Goal: Communication & Community: Connect with others

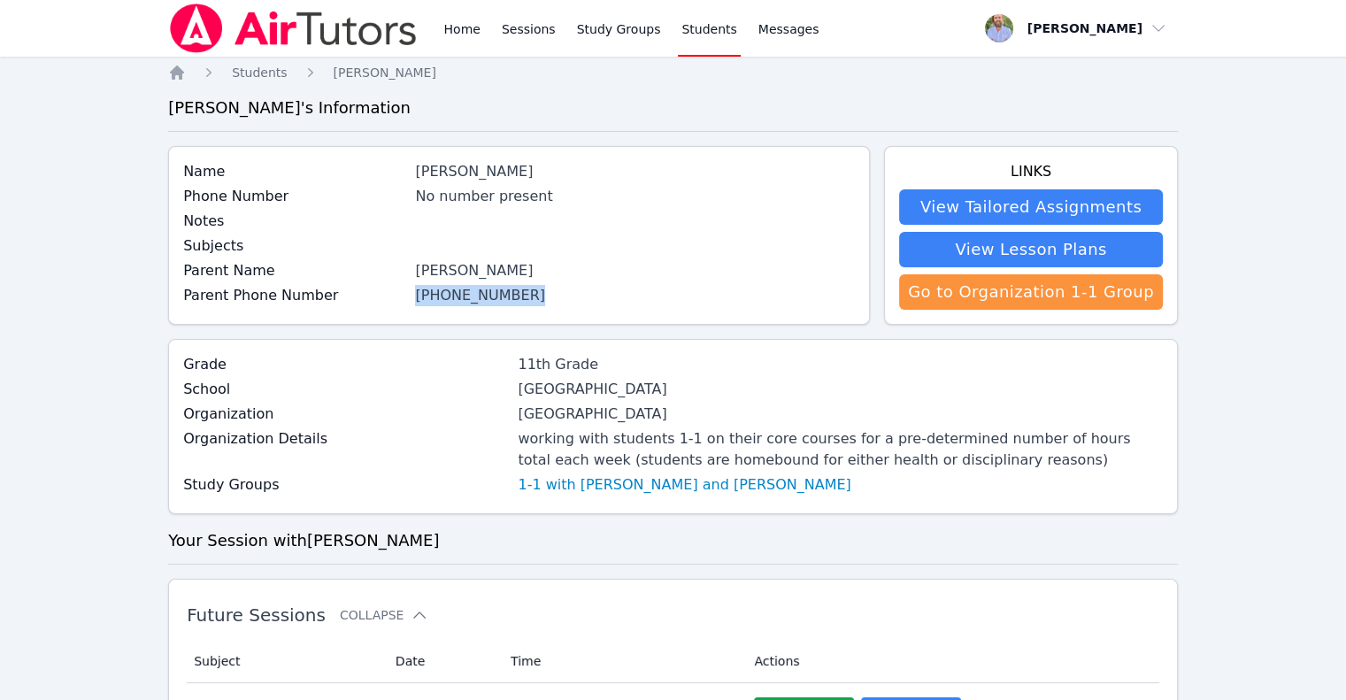
drag, startPoint x: 524, startPoint y: 297, endPoint x: 425, endPoint y: 302, distance: 99.2
click at [424, 303] on div "[PHONE_NUMBER]" at bounding box center [635, 295] width 440 height 21
copy link "[PHONE_NUMBER]"
click at [758, 37] on span "Messages" at bounding box center [788, 29] width 61 height 18
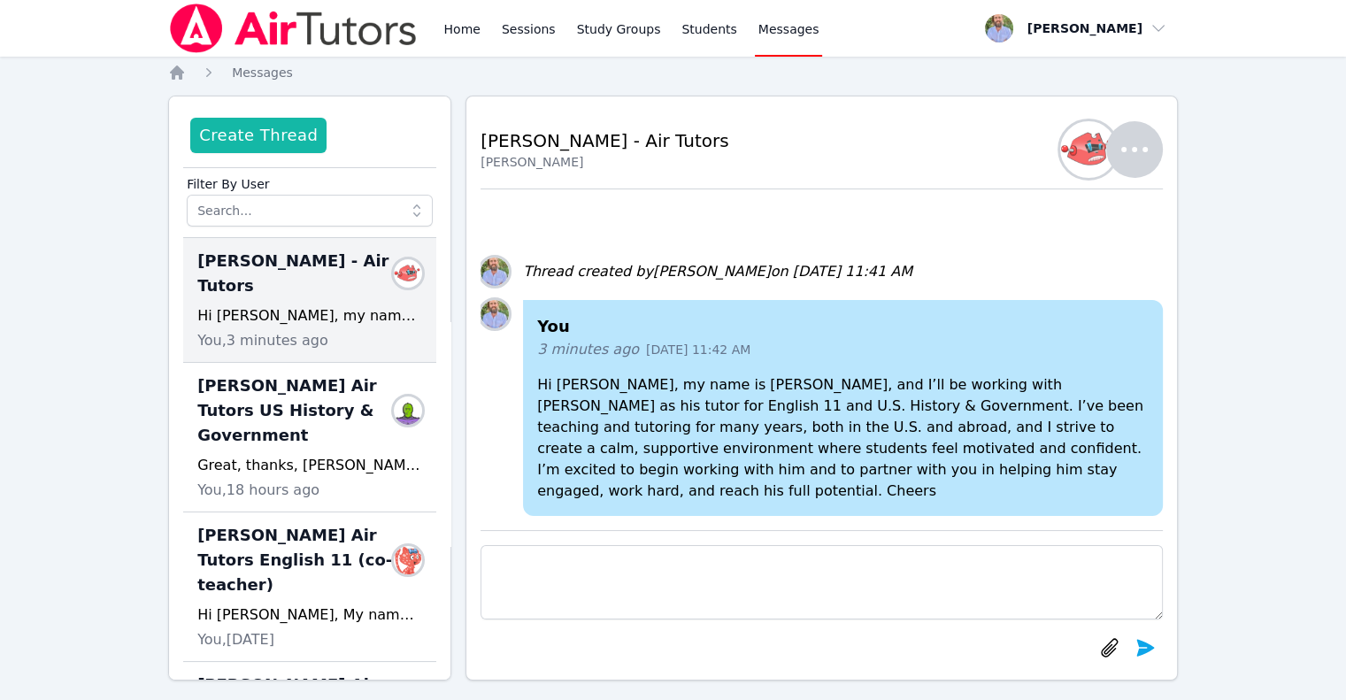
click at [259, 137] on button "Create Thread" at bounding box center [258, 135] width 136 height 35
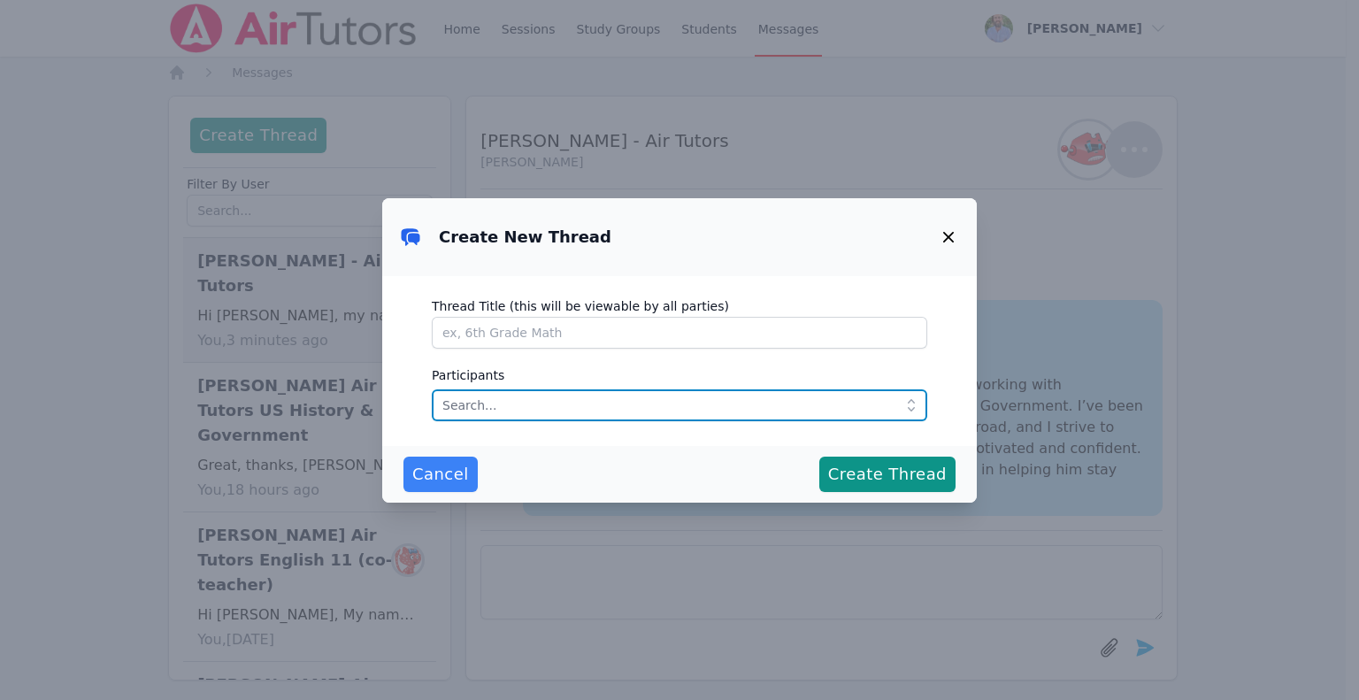
paste input "[PHONE_NUMBER]"
type input "[PHONE_NUMBER]"
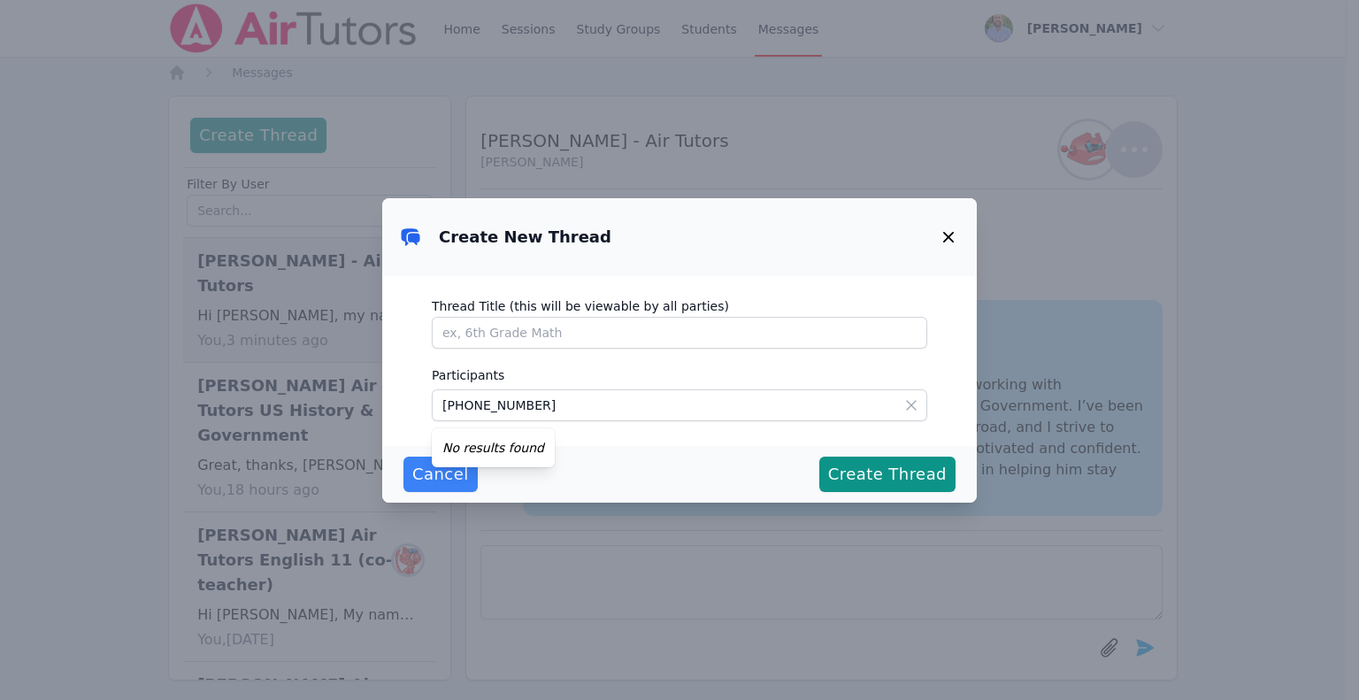
click at [939, 232] on icon "button" at bounding box center [948, 237] width 21 height 21
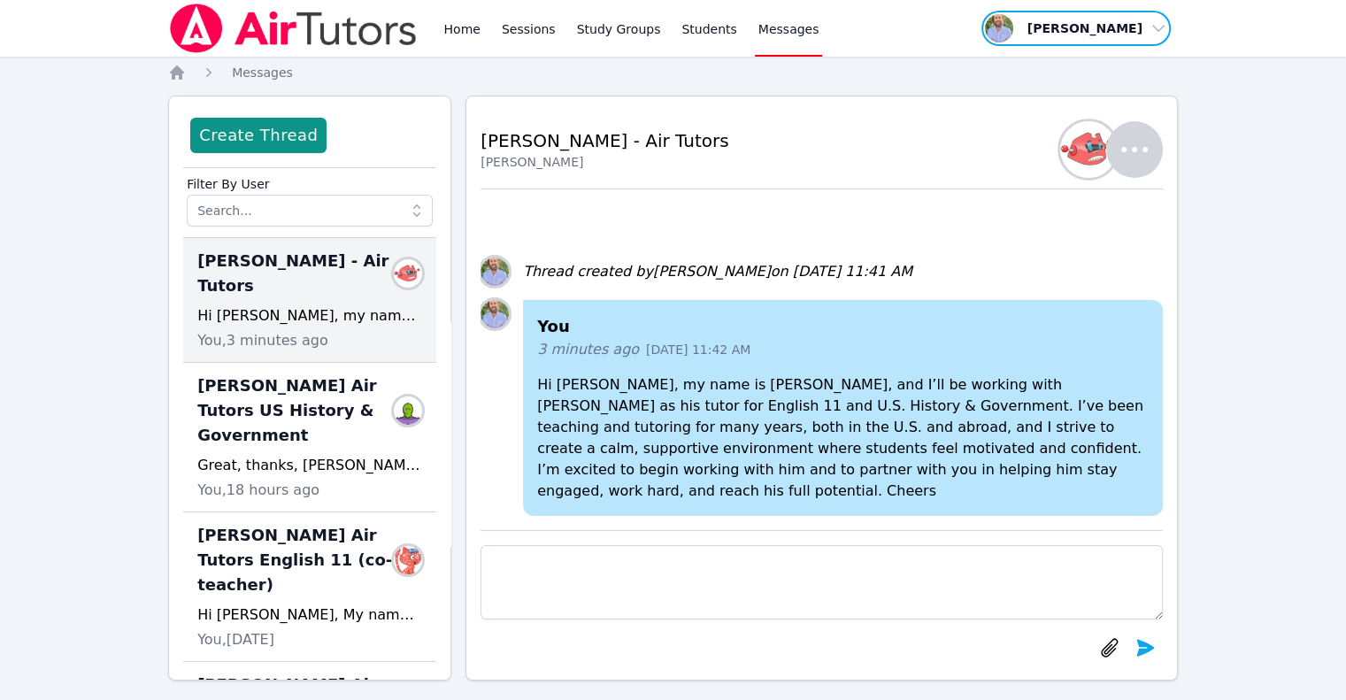
click at [1134, 31] on span "button" at bounding box center [1076, 28] width 193 height 39
click at [658, 38] on div "Home Sessions Study Groups Students Messages" at bounding box center [631, 28] width 382 height 57
click at [695, 27] on link "Students" at bounding box center [709, 28] width 62 height 57
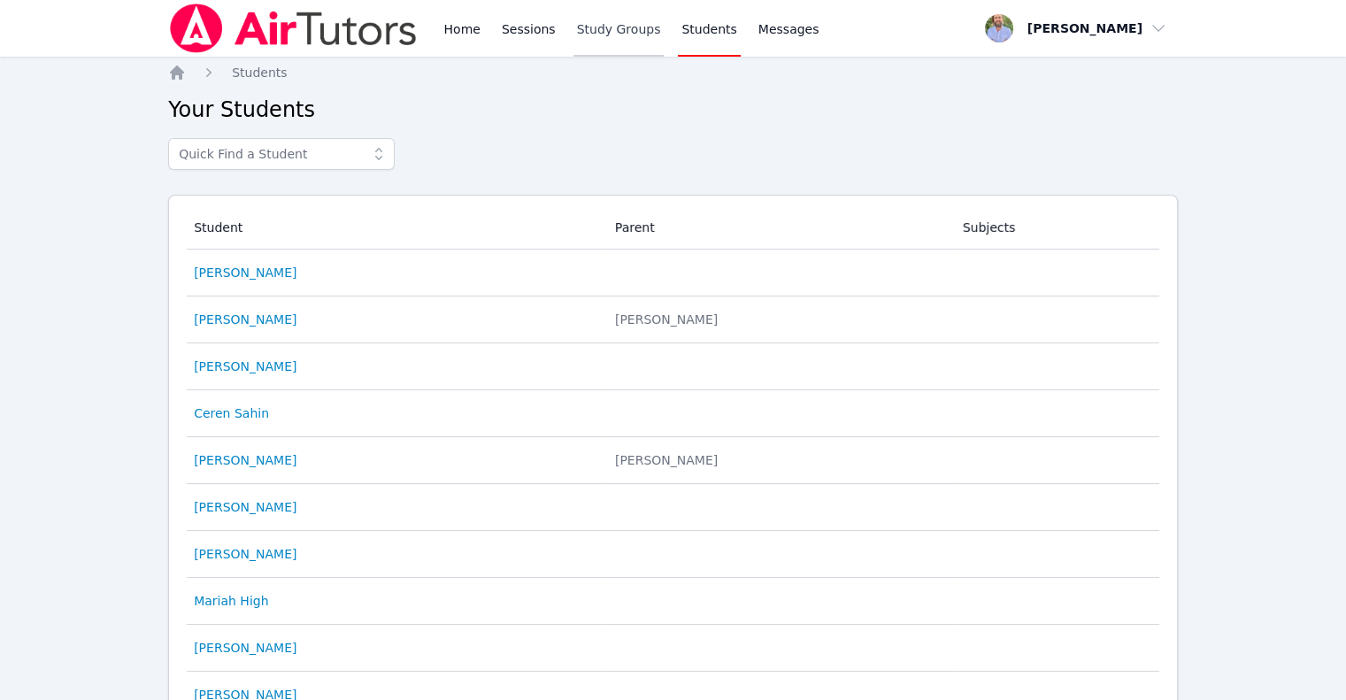
click at [619, 41] on link "Study Groups" at bounding box center [618, 28] width 91 height 57
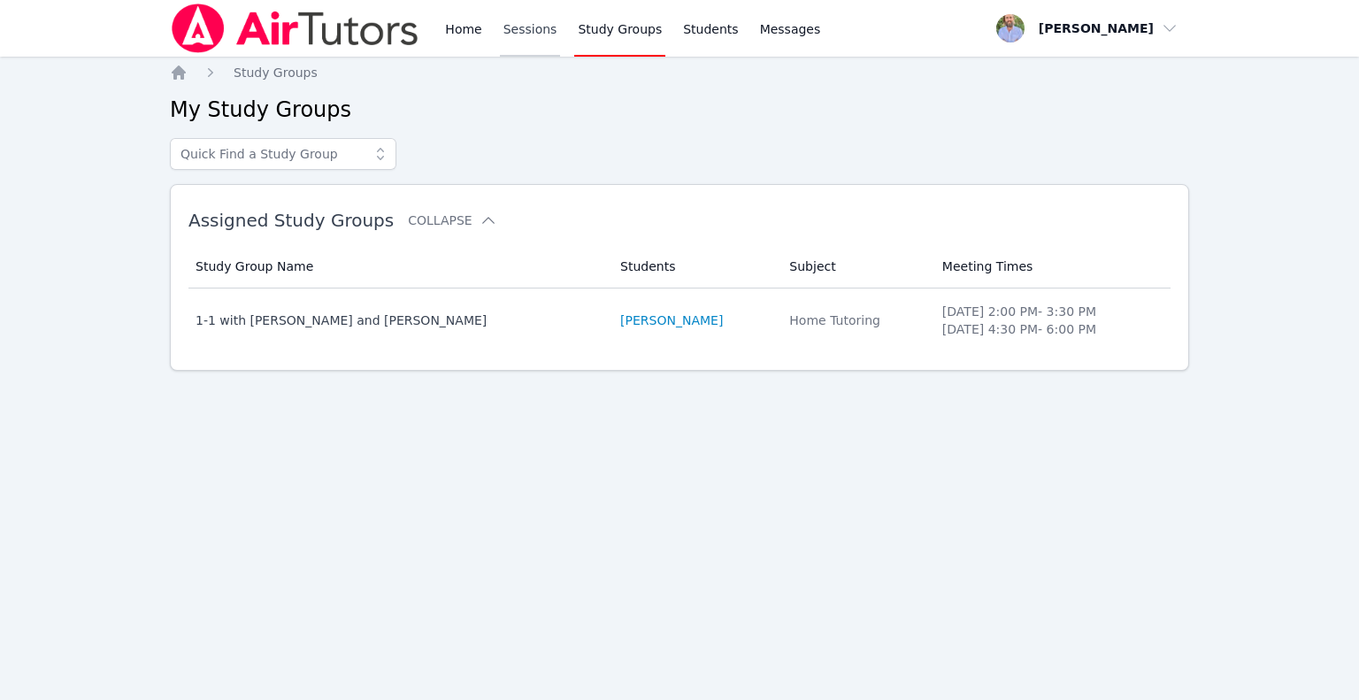
click at [530, 42] on link "Sessions" at bounding box center [530, 28] width 61 height 57
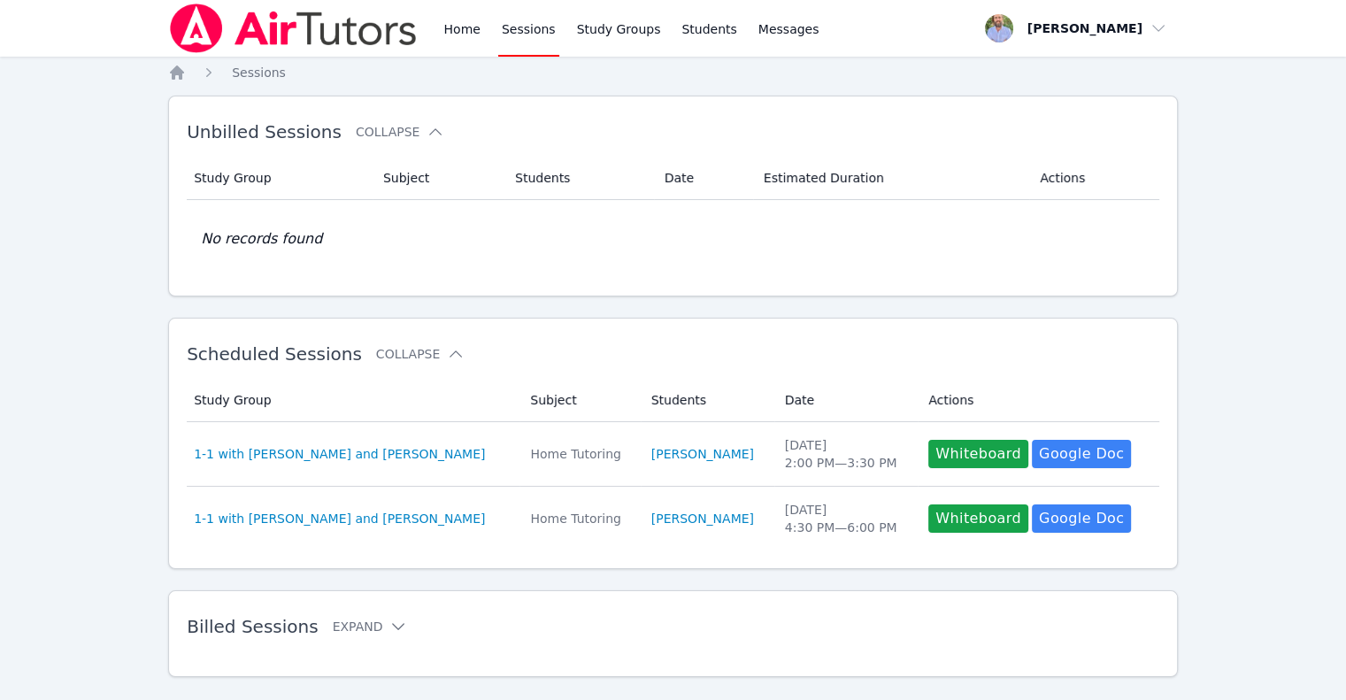
click at [345, 40] on img at bounding box center [293, 29] width 250 height 50
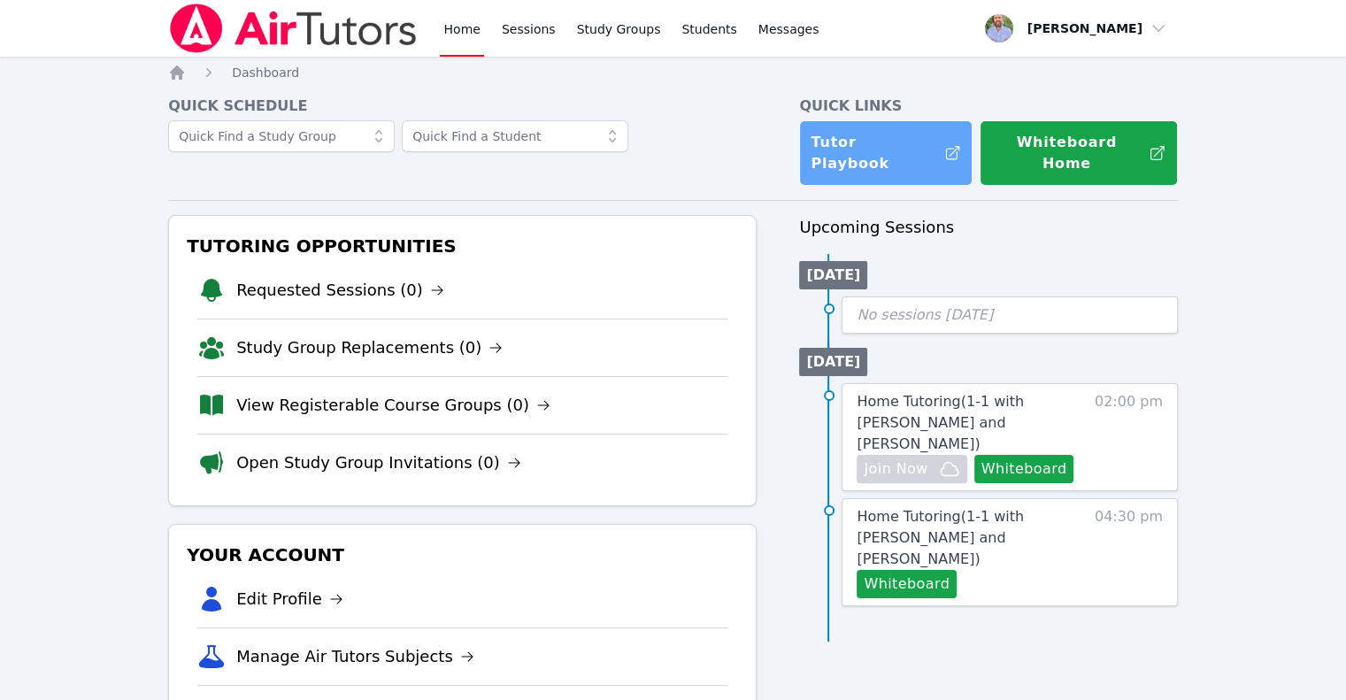
click at [909, 140] on link "Tutor Playbook" at bounding box center [885, 152] width 173 height 65
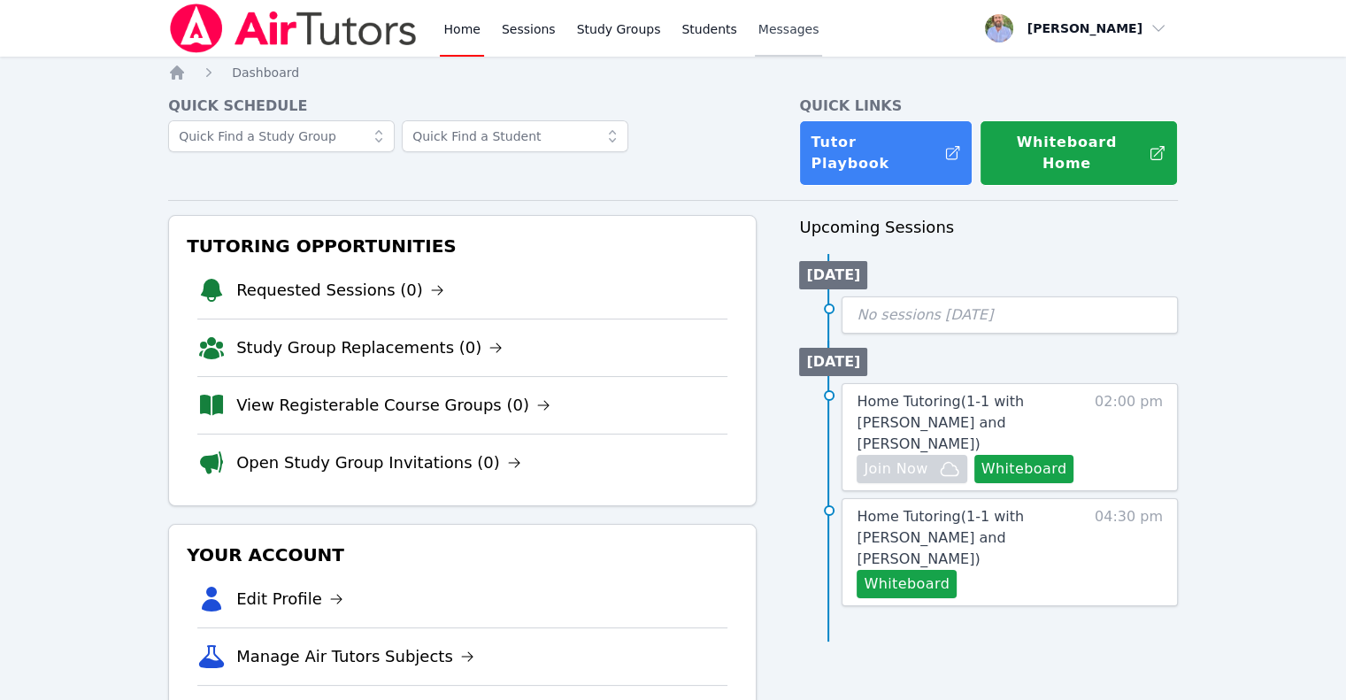
click at [758, 31] on span "Messages" at bounding box center [788, 29] width 61 height 18
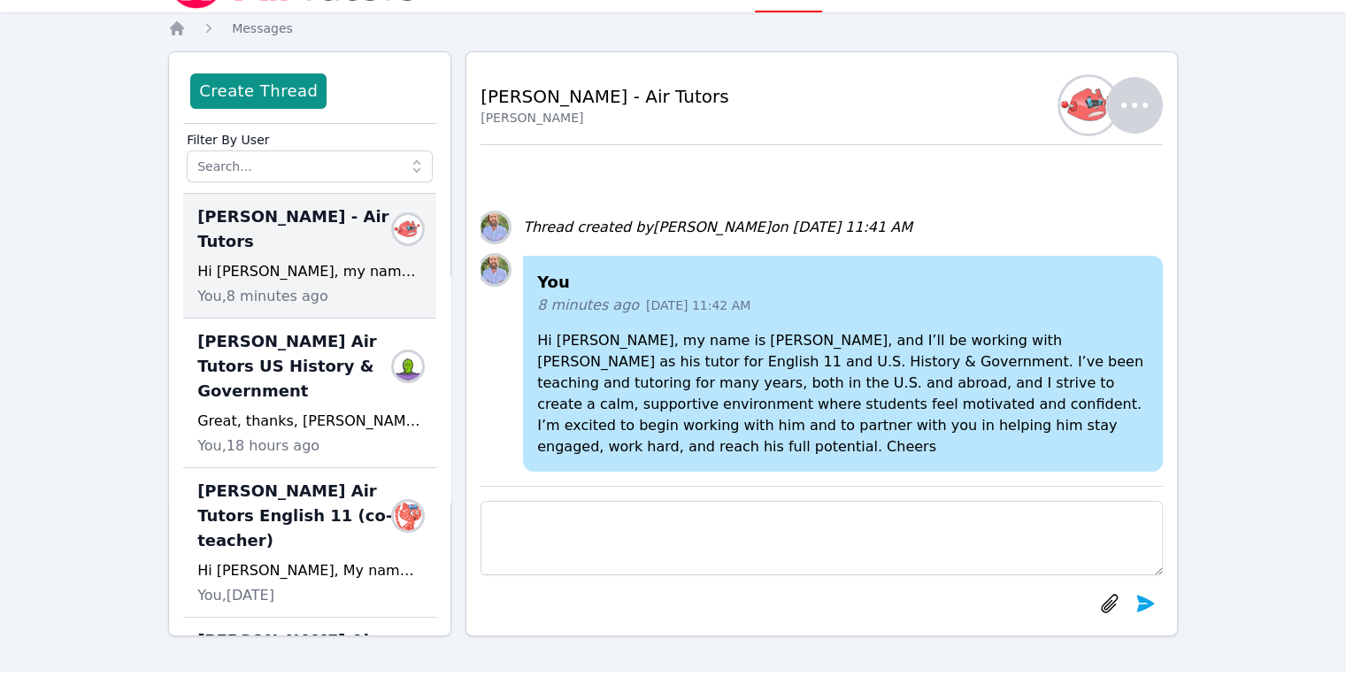
scroll to position [69, 0]
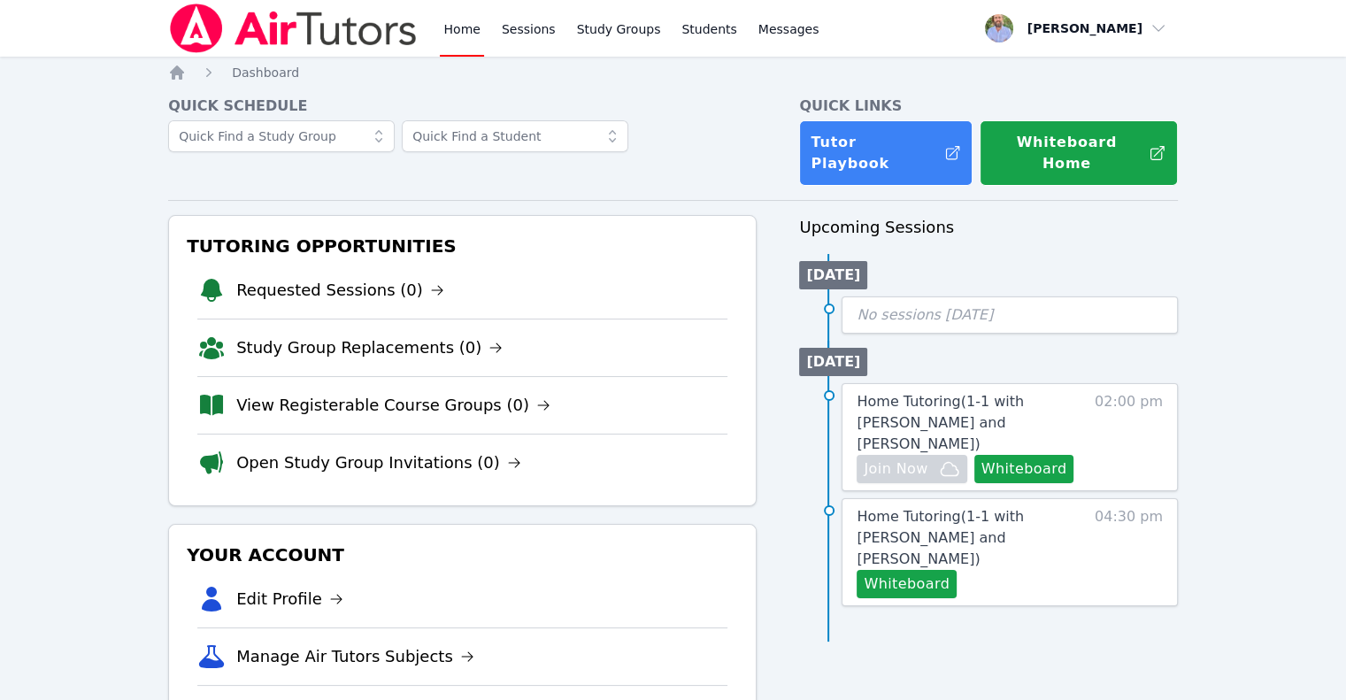
click at [452, 32] on link "Home" at bounding box center [461, 28] width 43 height 57
click at [1018, 393] on span "Home Tutoring ( 1-1 with [PERSON_NAME] and [PERSON_NAME] )" at bounding box center [940, 422] width 167 height 59
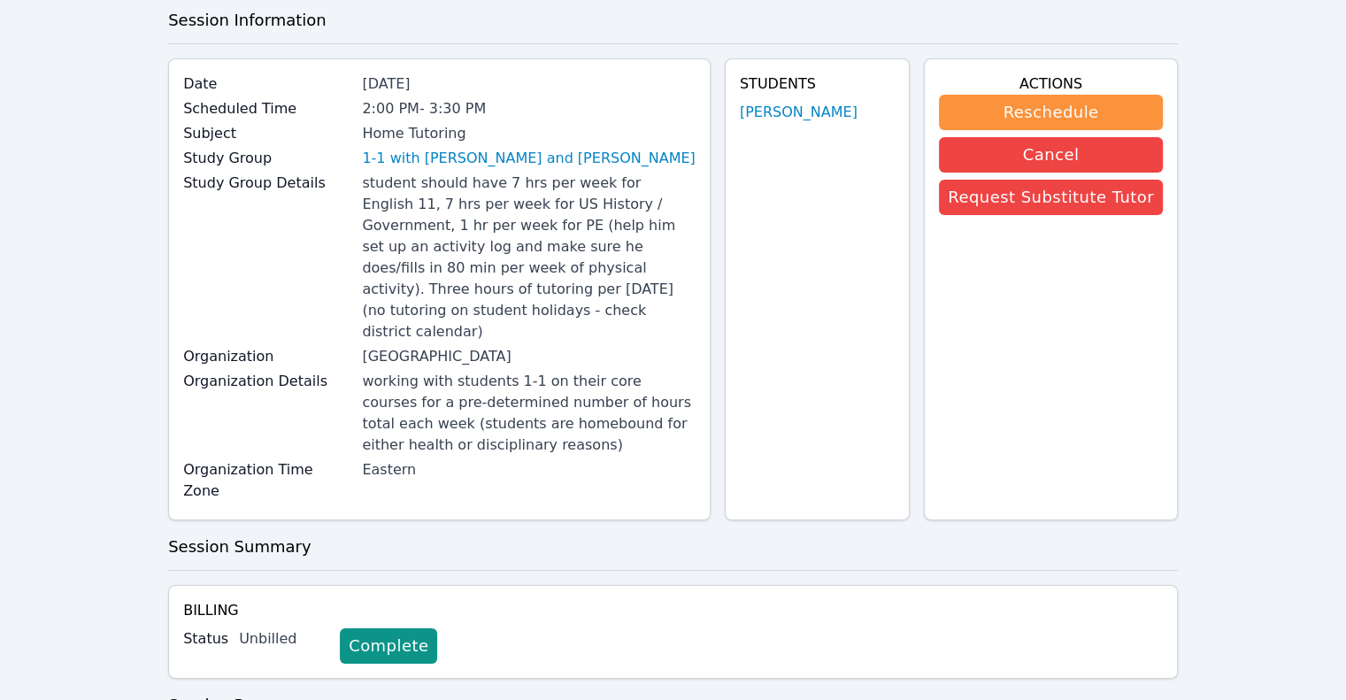
scroll to position [209, 0]
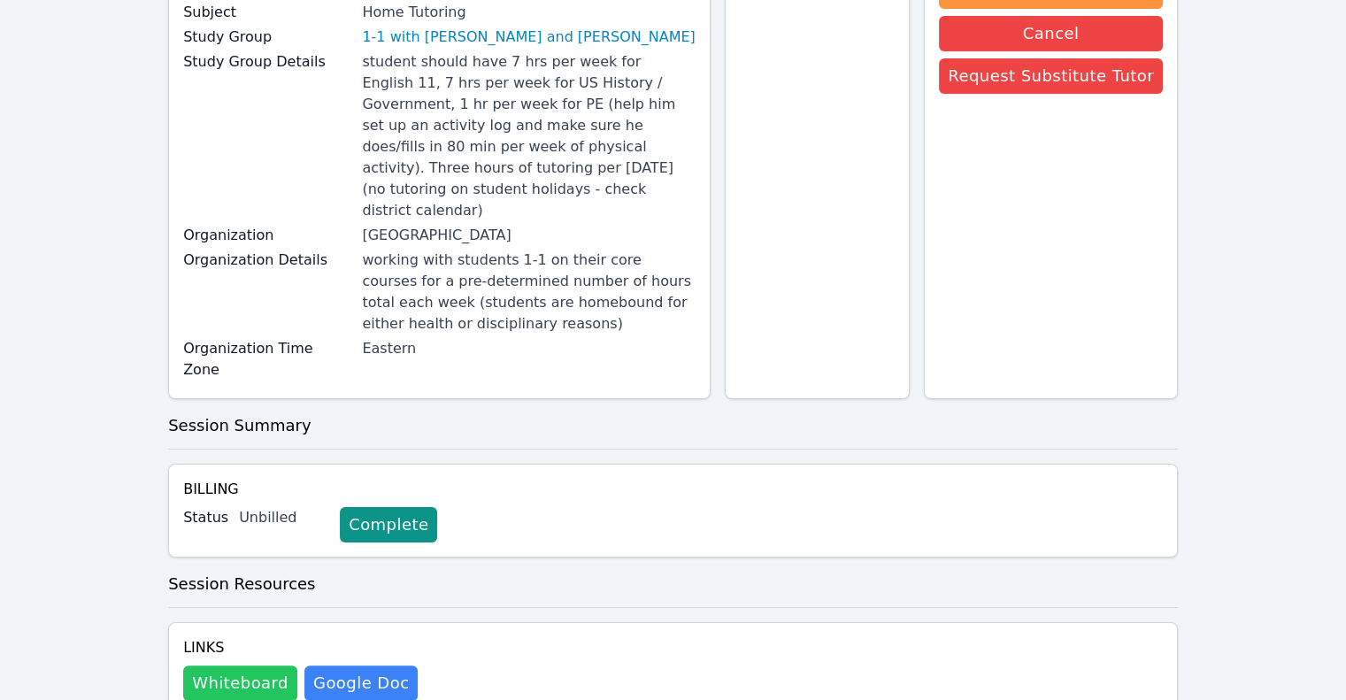
click at [234, 665] on button "Whiteboard" at bounding box center [240, 682] width 114 height 35
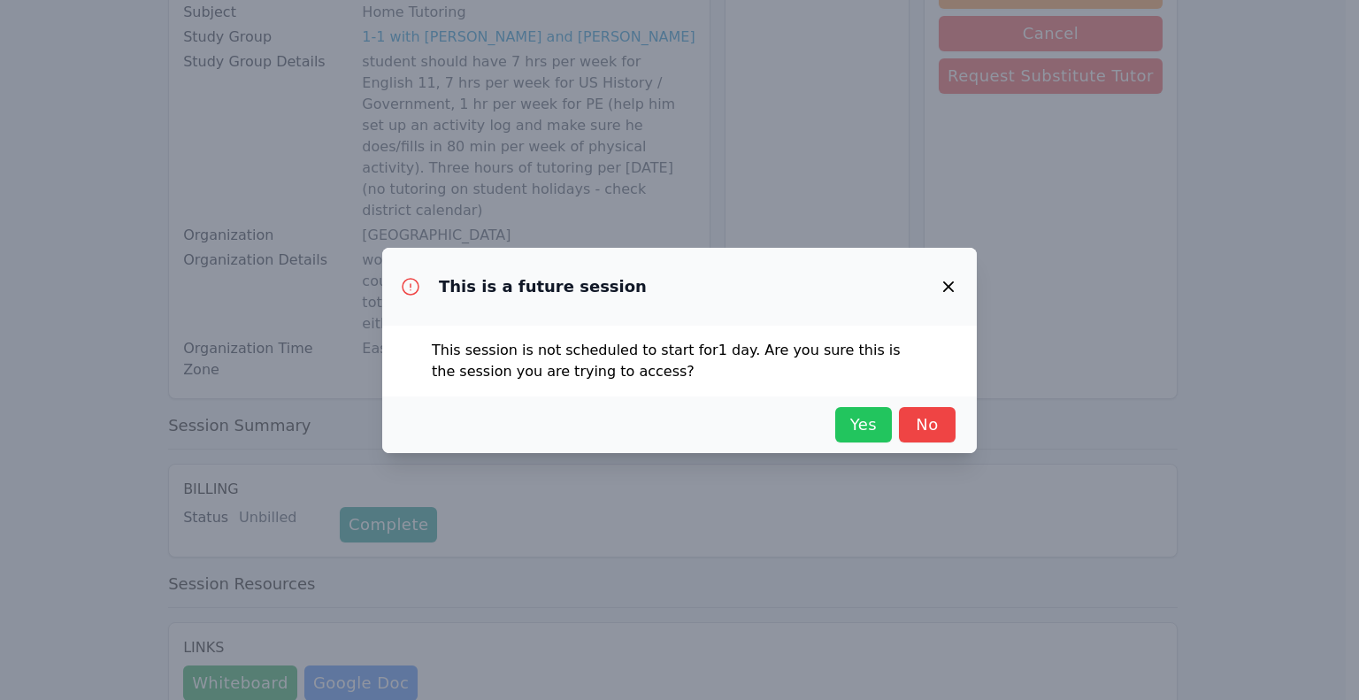
click at [846, 426] on span "Yes" at bounding box center [863, 424] width 39 height 25
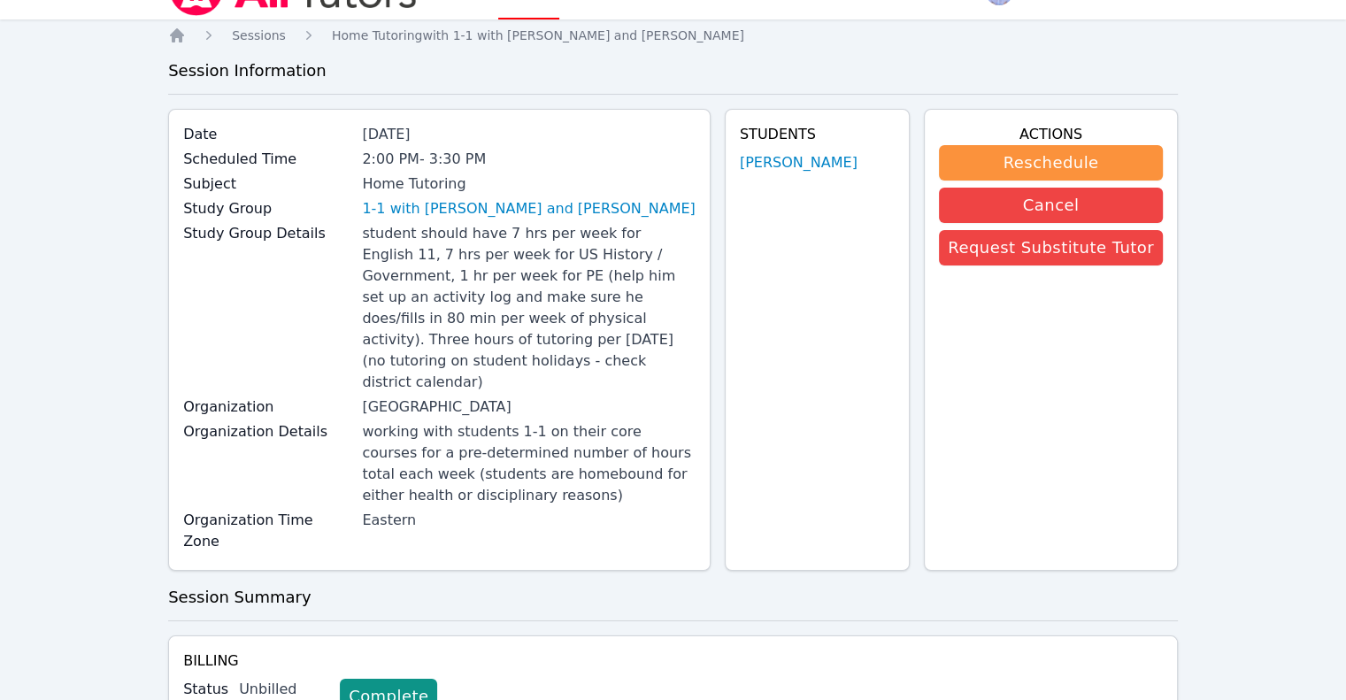
scroll to position [0, 0]
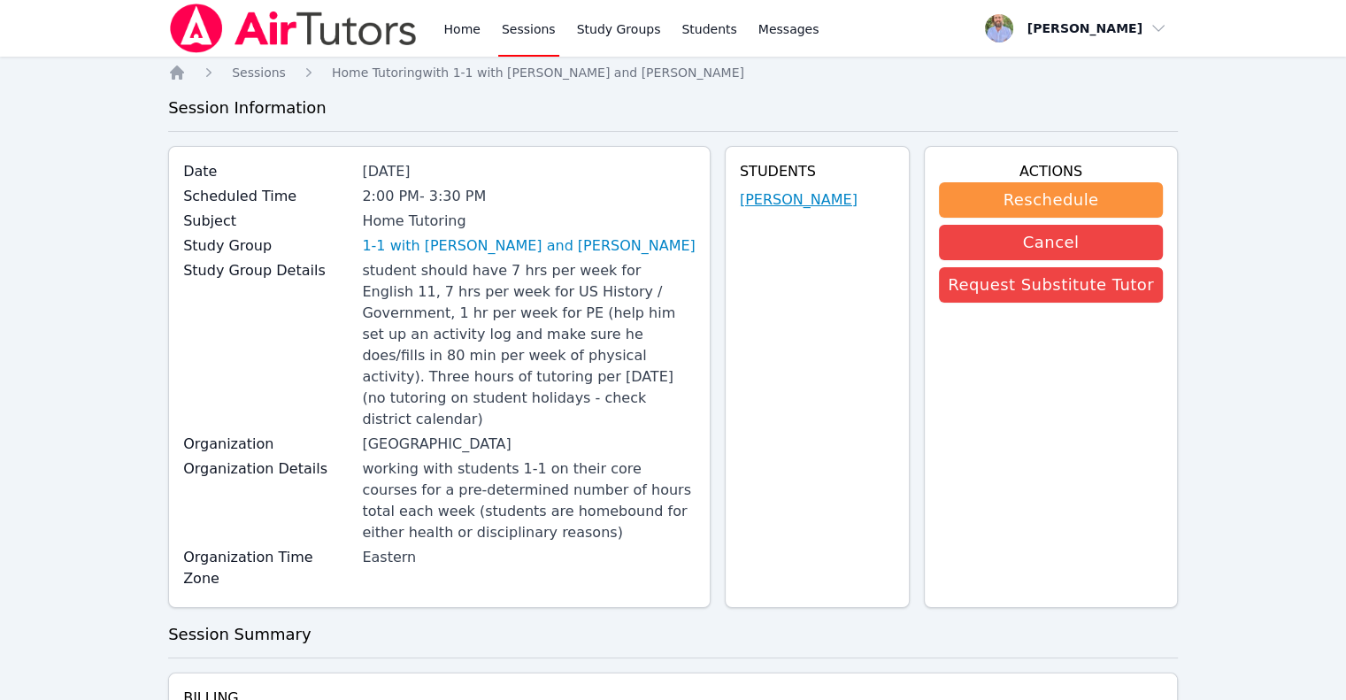
click at [825, 204] on link "[PERSON_NAME]" at bounding box center [799, 199] width 118 height 21
